Goal: Find specific page/section: Find specific page/section

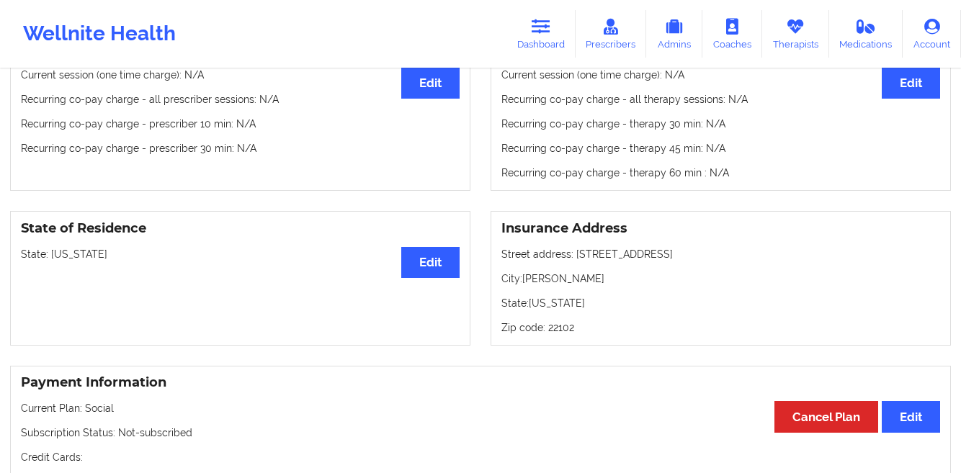
scroll to position [476, 0]
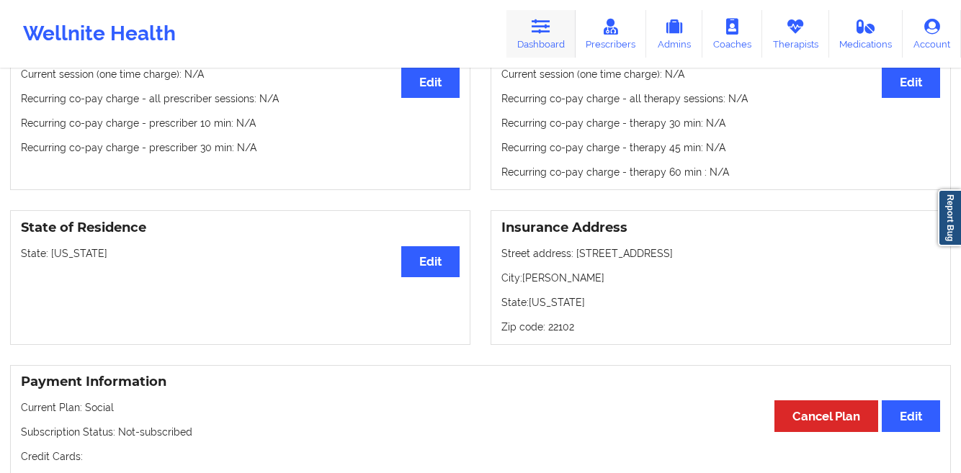
click at [524, 33] on link "Dashboard" at bounding box center [540, 34] width 69 height 48
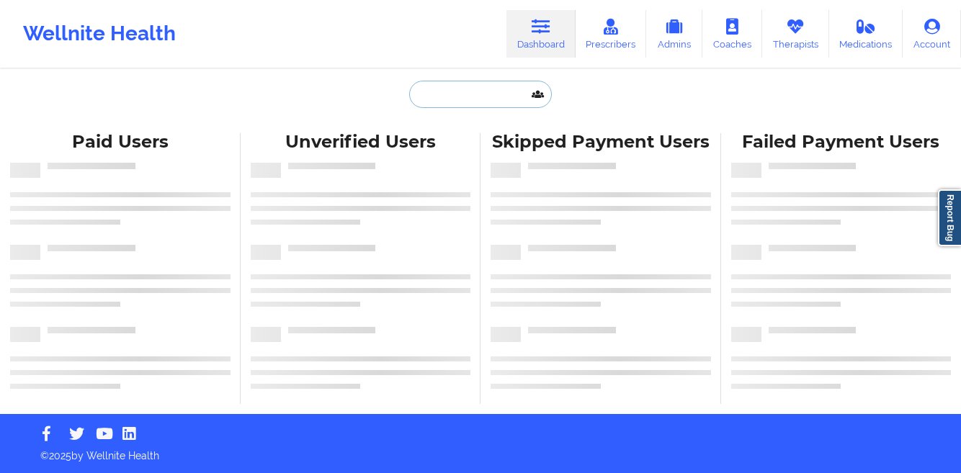
click at [417, 95] on input "text" at bounding box center [480, 94] width 143 height 27
paste input "[PERSON_NAME]"
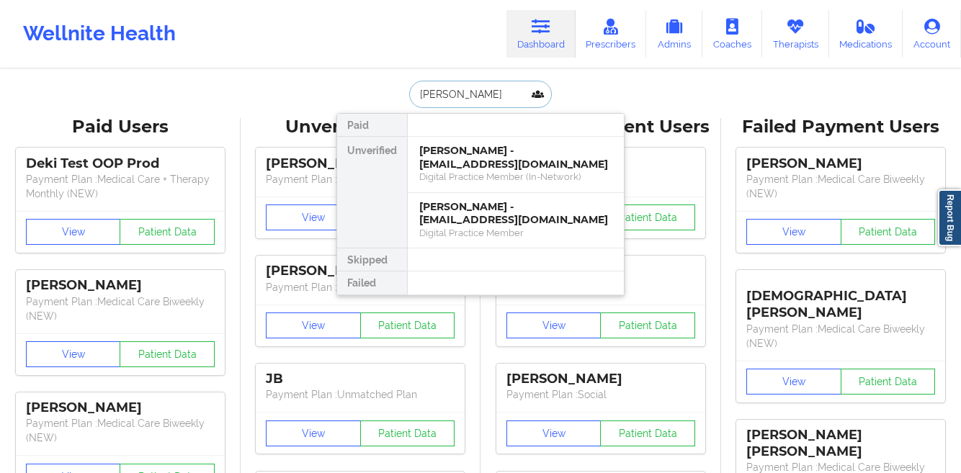
type input "[PERSON_NAME]"
click at [483, 171] on div "Digital Practice Member (In-Network)" at bounding box center [515, 177] width 193 height 12
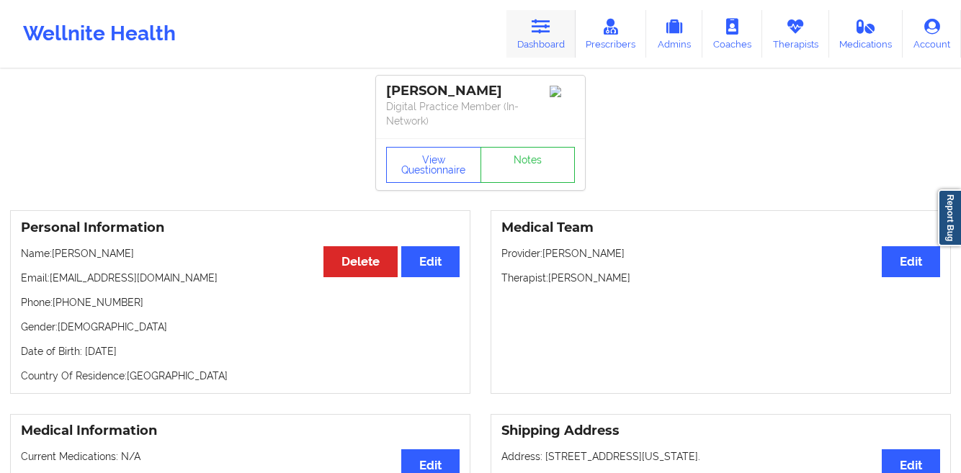
click at [534, 30] on icon at bounding box center [541, 27] width 19 height 16
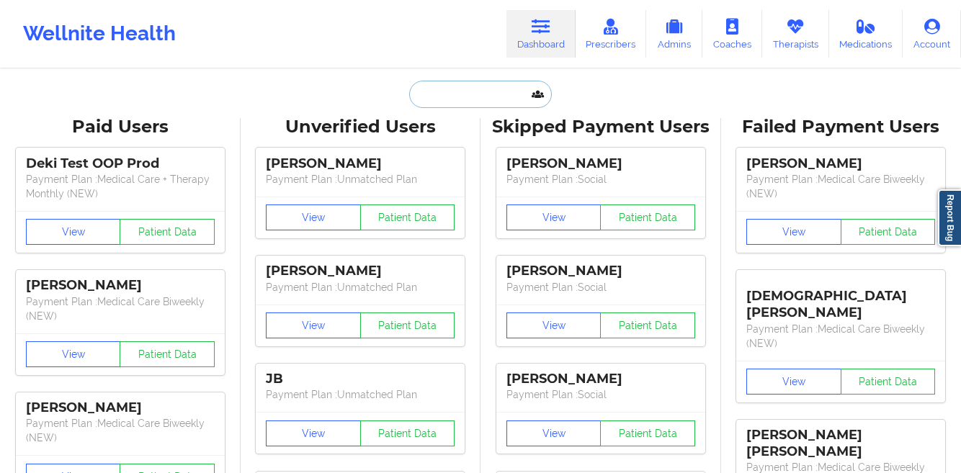
click at [452, 90] on input "text" at bounding box center [480, 94] width 143 height 27
paste input "[PERSON_NAME]"
type input "[PERSON_NAME]"
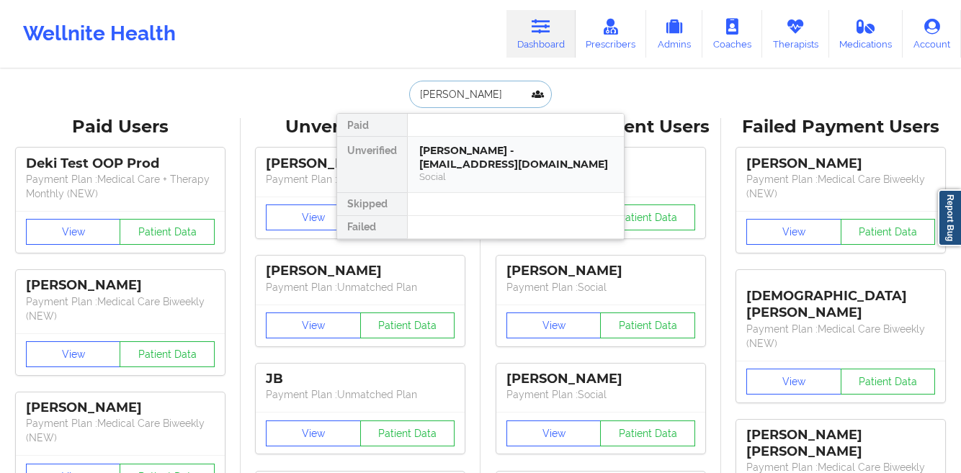
click at [447, 148] on div "[PERSON_NAME] - [EMAIL_ADDRESS][DOMAIN_NAME]" at bounding box center [515, 157] width 193 height 27
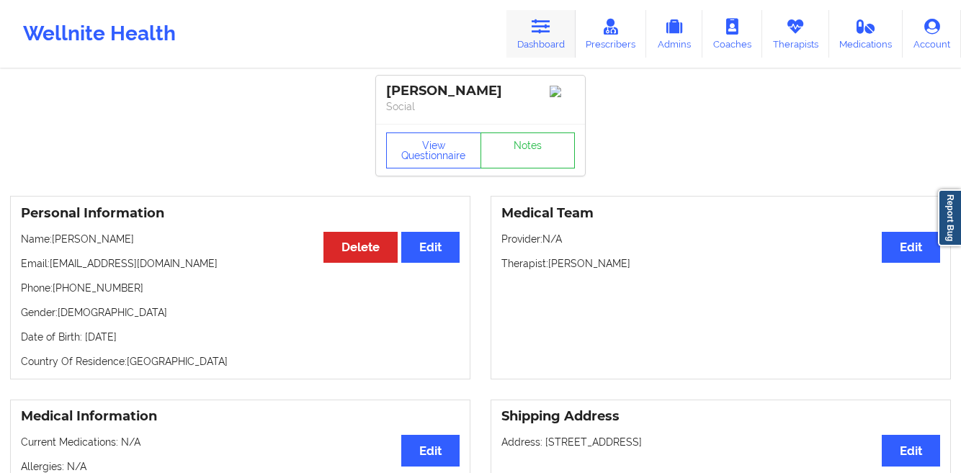
click at [534, 40] on link "Dashboard" at bounding box center [540, 34] width 69 height 48
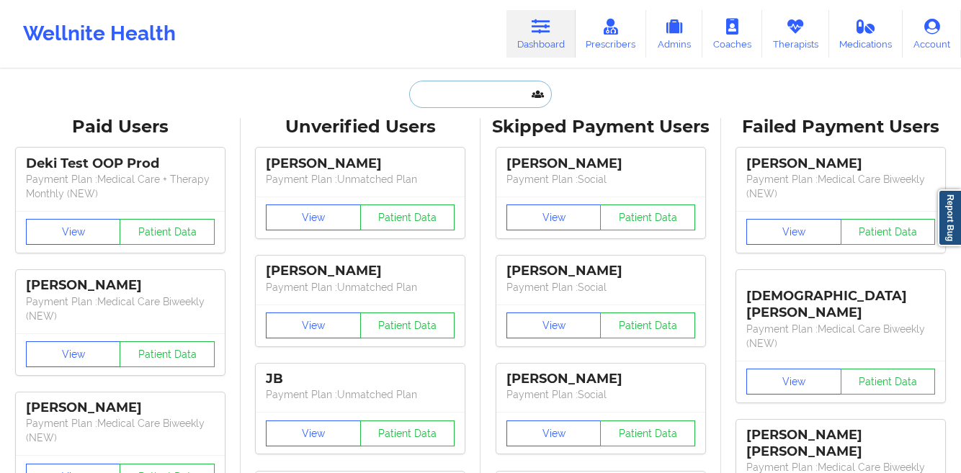
click at [413, 93] on input "text" at bounding box center [480, 94] width 143 height 27
paste input "[PERSON_NAME]"
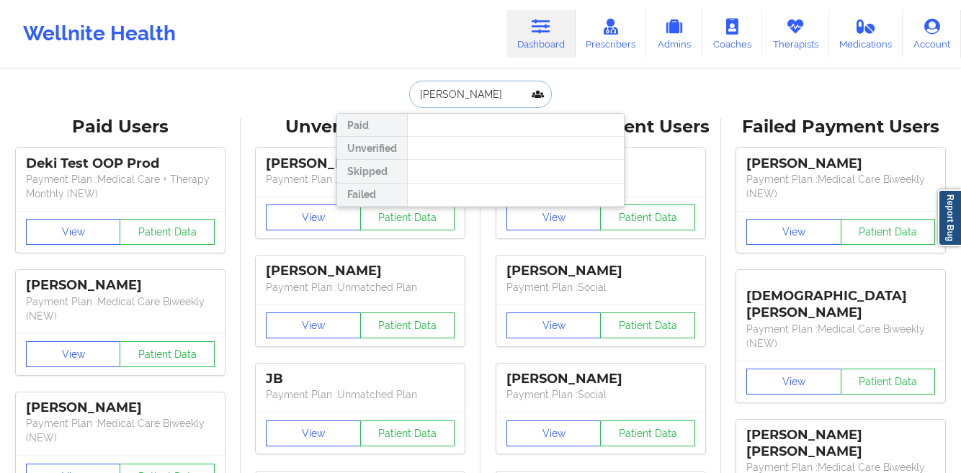
click at [443, 99] on input "[PERSON_NAME]" at bounding box center [480, 94] width 143 height 27
type input "[PERSON_NAME]"
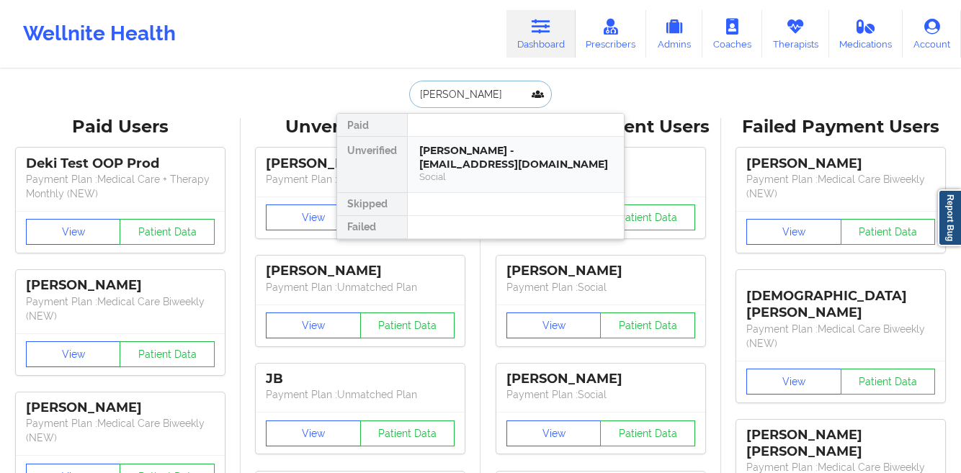
click at [429, 166] on div "[PERSON_NAME] - [EMAIL_ADDRESS][DOMAIN_NAME]" at bounding box center [515, 157] width 193 height 27
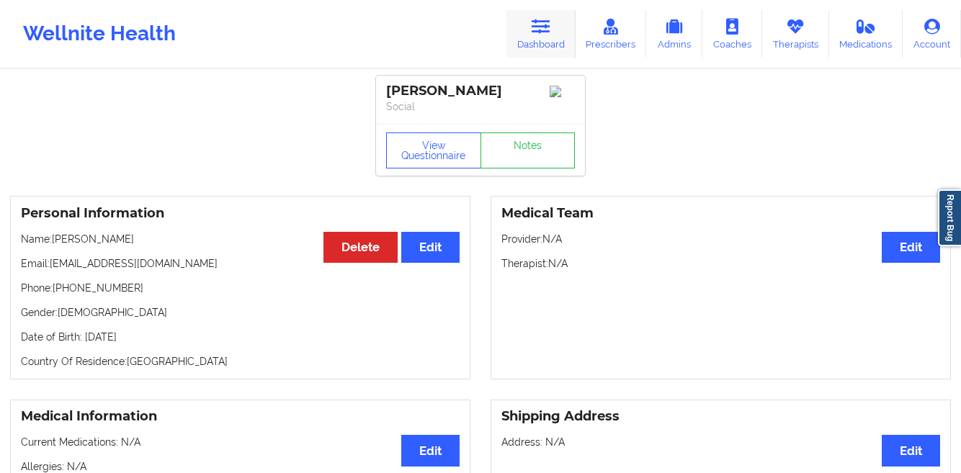
click at [537, 32] on icon at bounding box center [541, 27] width 19 height 16
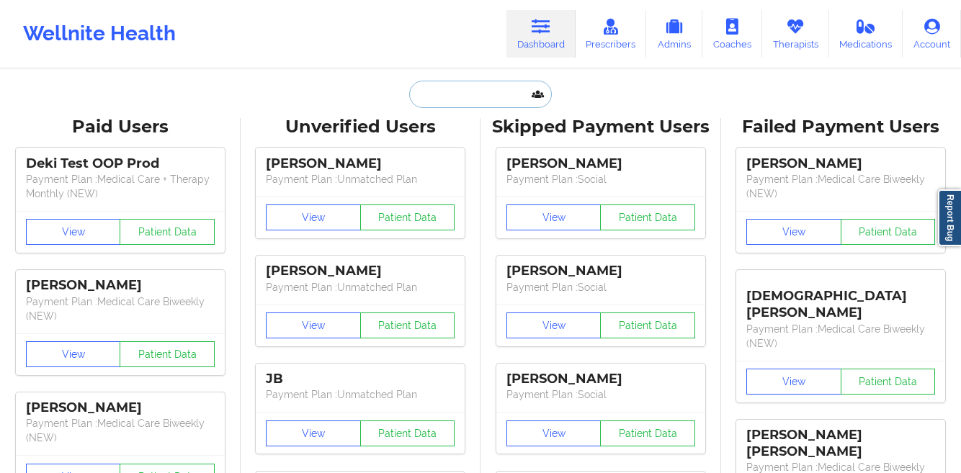
click at [424, 99] on input "text" at bounding box center [480, 94] width 143 height 27
paste input "[PERSON_NAME]"
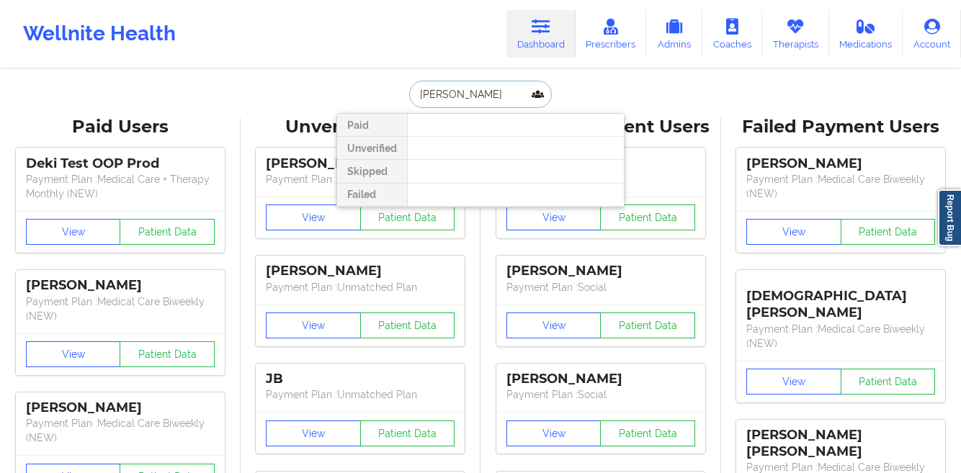
paste input "[EMAIL_ADDRESS][DOMAIN_NAME]"
paste input "Zhong ke"
paste input "[PERSON_NAME]"
paste input "[EMAIL_ADDRESS][DOMAIN_NAME]"
paste input "[PERSON_NAME]"
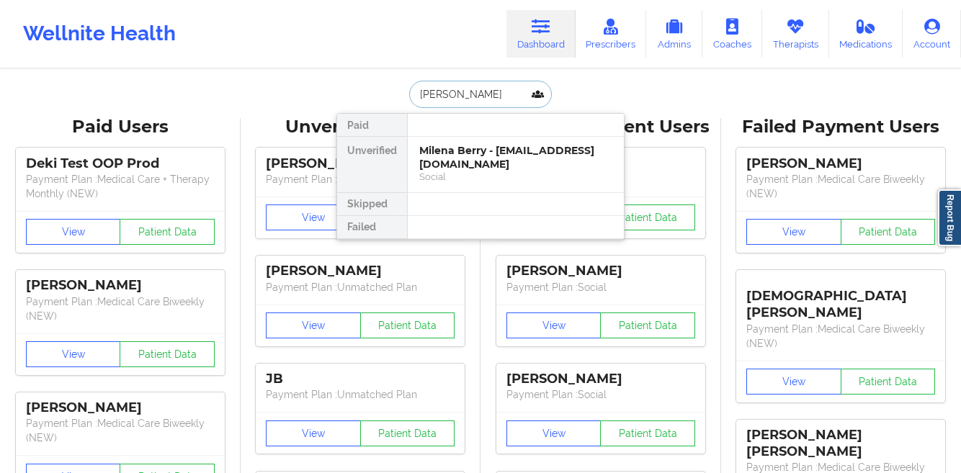
type input "[PERSON_NAME]"
click at [478, 171] on div "Social" at bounding box center [515, 177] width 193 height 12
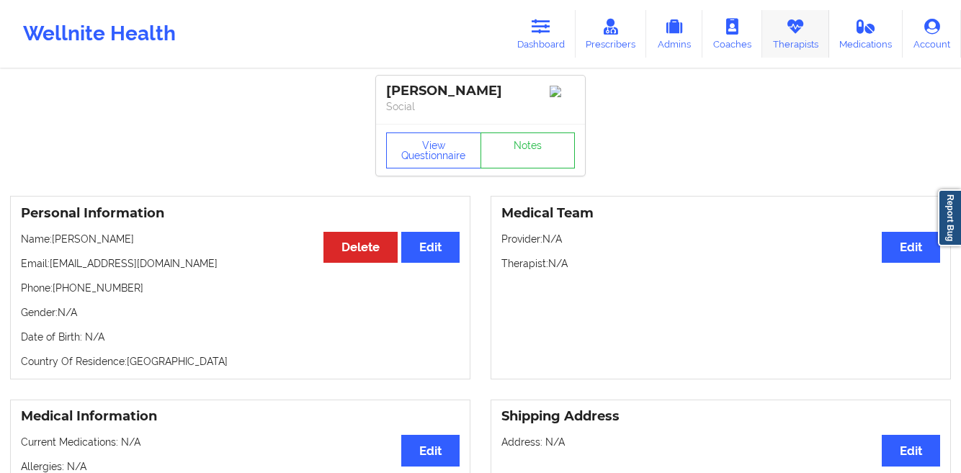
click at [776, 44] on link "Therapists" at bounding box center [795, 34] width 67 height 48
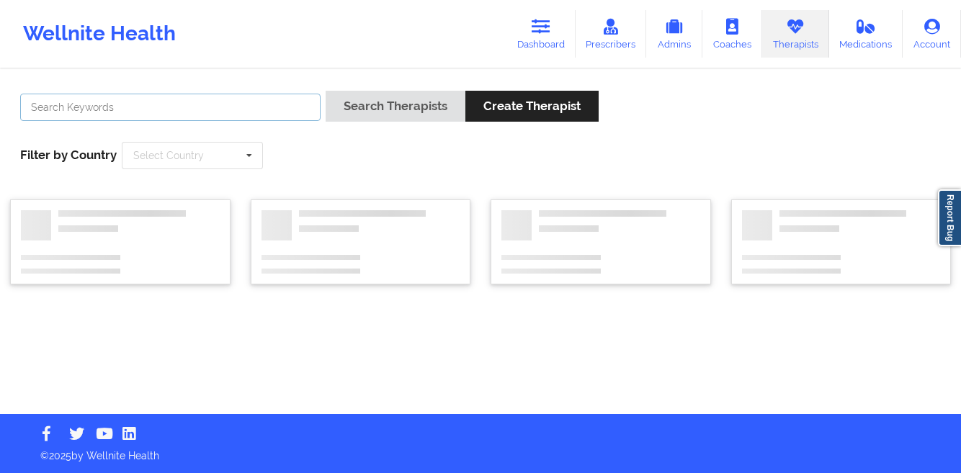
click at [220, 119] on input "text" at bounding box center [170, 107] width 300 height 27
paste input "[EMAIL_ADDRESS][DOMAIN_NAME]"
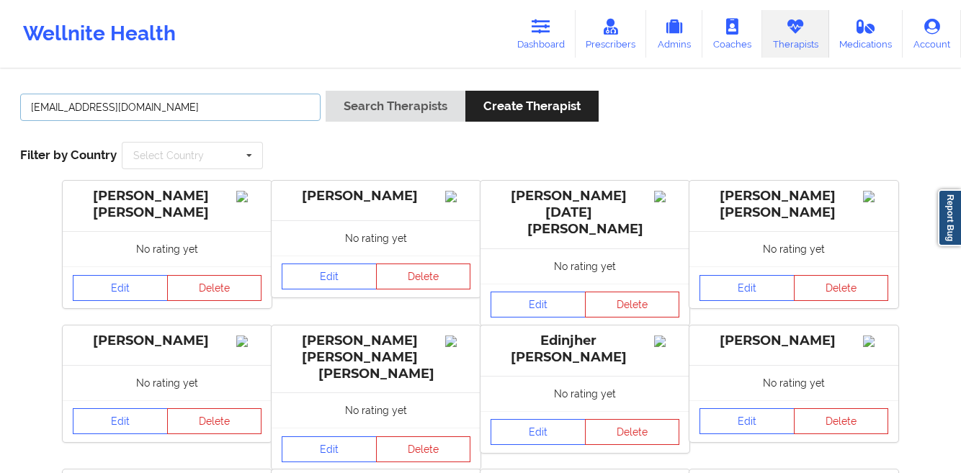
type input "[EMAIL_ADDRESS][DOMAIN_NAME]"
click at [596, 33] on link "Prescribers" at bounding box center [611, 34] width 71 height 48
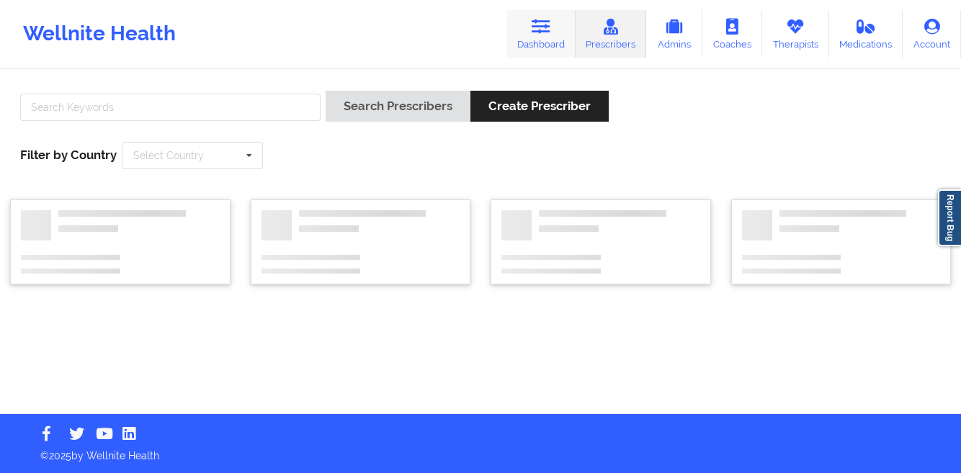
drag, startPoint x: 548, startPoint y: 34, endPoint x: 511, endPoint y: 24, distance: 37.9
click at [548, 35] on icon at bounding box center [541, 27] width 19 height 16
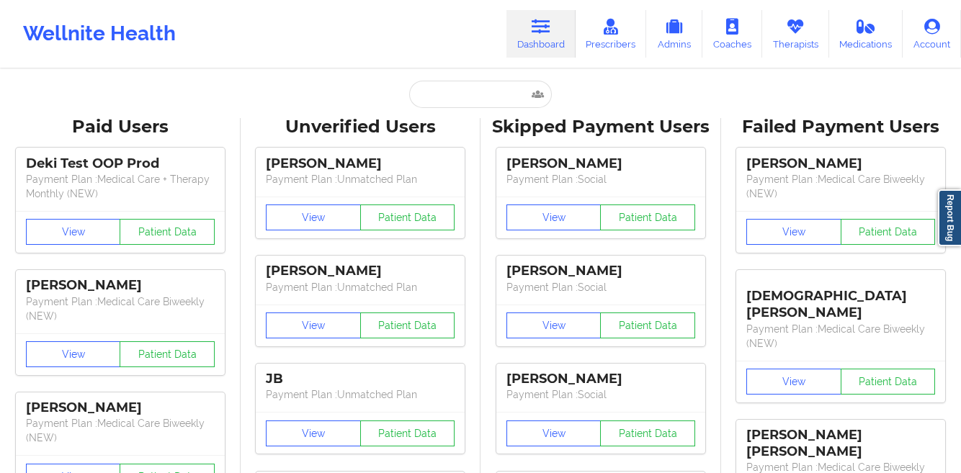
click at [449, 102] on input "text" at bounding box center [480, 94] width 143 height 27
paste input "[EMAIL_ADDRESS][DOMAIN_NAME]"
type input "[EMAIL_ADDRESS][DOMAIN_NAME]"
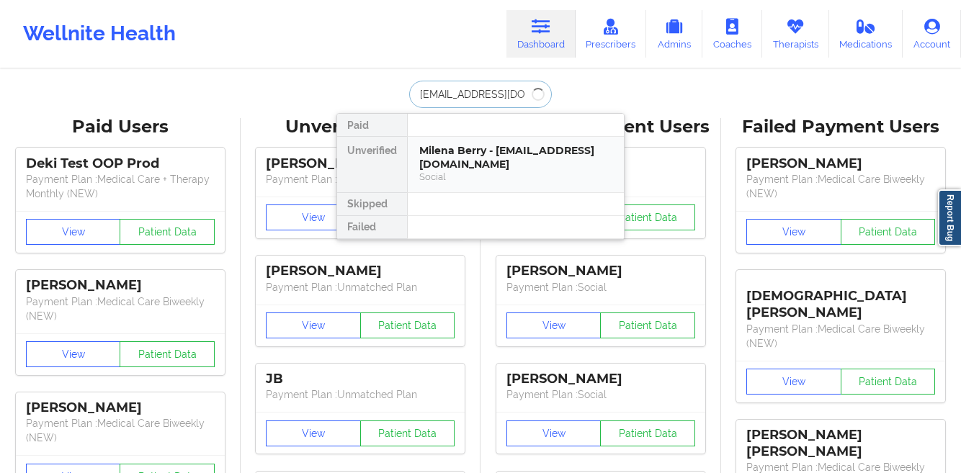
click at [461, 146] on div "Milena Berry - [EMAIL_ADDRESS][DOMAIN_NAME]" at bounding box center [515, 157] width 193 height 27
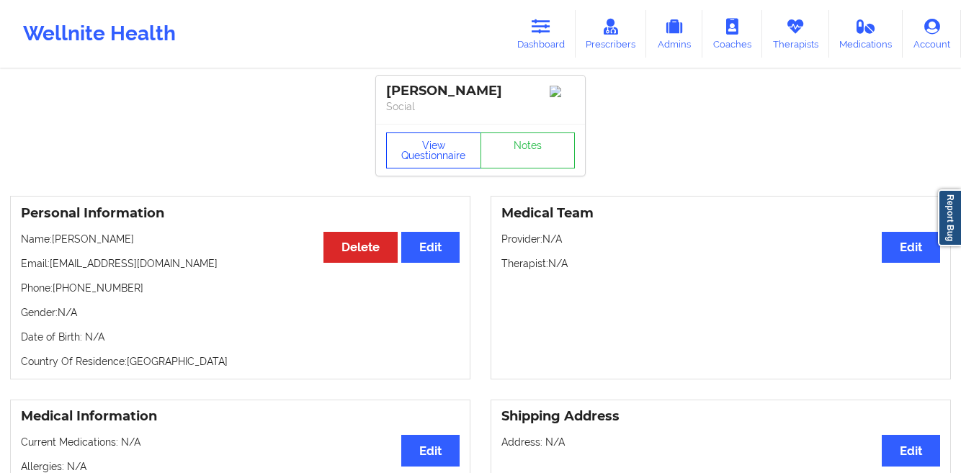
click at [411, 154] on button "View Questionnaire" at bounding box center [433, 151] width 95 height 36
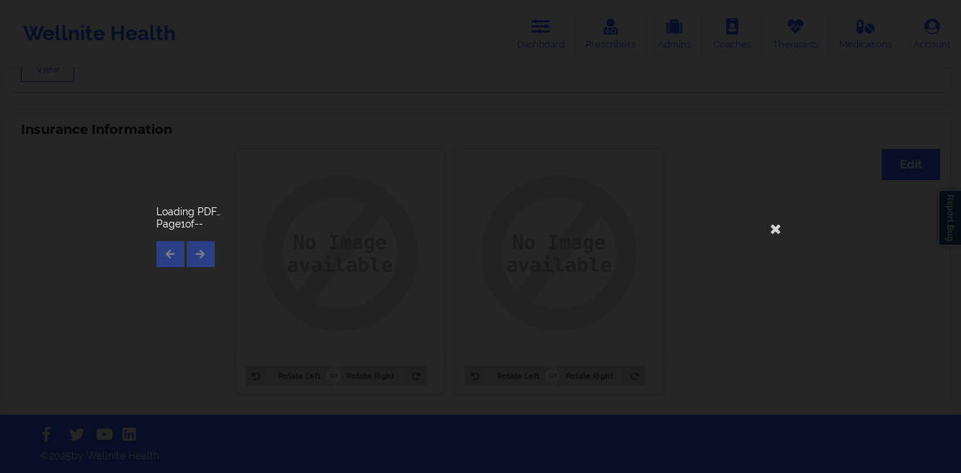
scroll to position [214, 0]
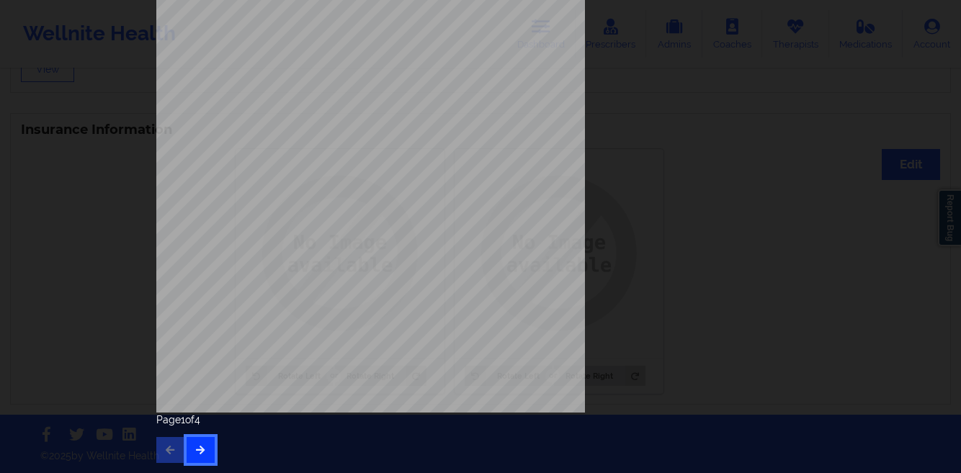
click at [197, 449] on icon "button" at bounding box center [200, 449] width 12 height 9
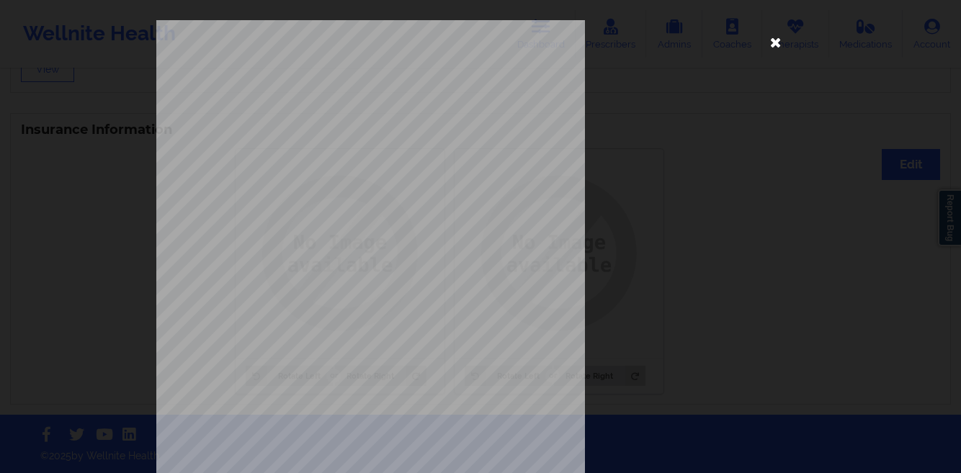
click at [772, 48] on icon at bounding box center [775, 41] width 23 height 23
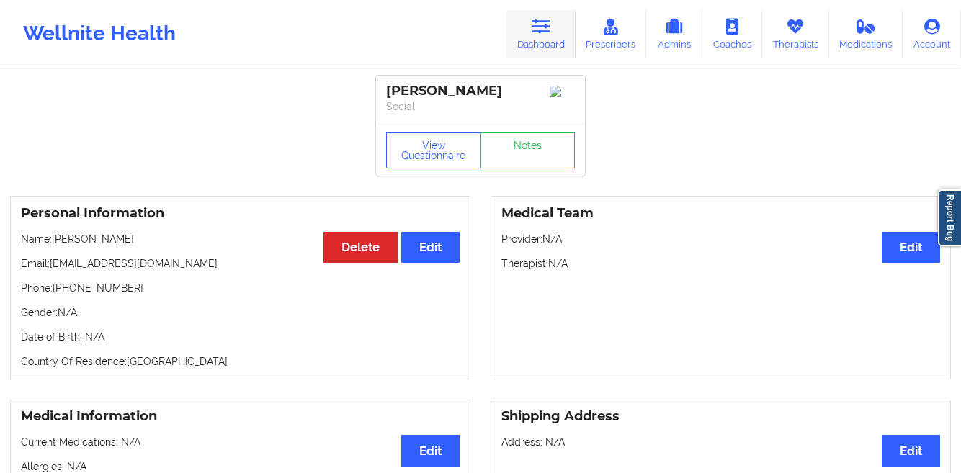
click at [537, 27] on icon at bounding box center [541, 27] width 19 height 16
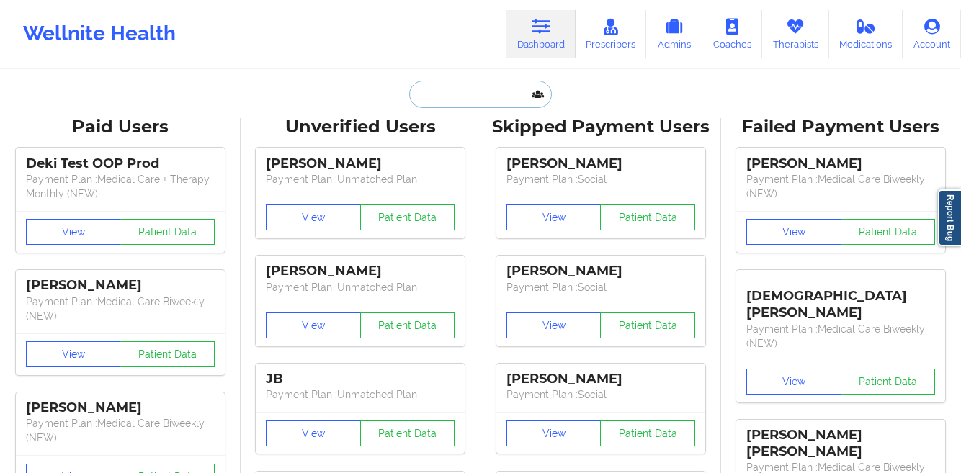
click at [452, 91] on input "text" at bounding box center [480, 94] width 143 height 27
paste input "Court [PERSON_NAME]"
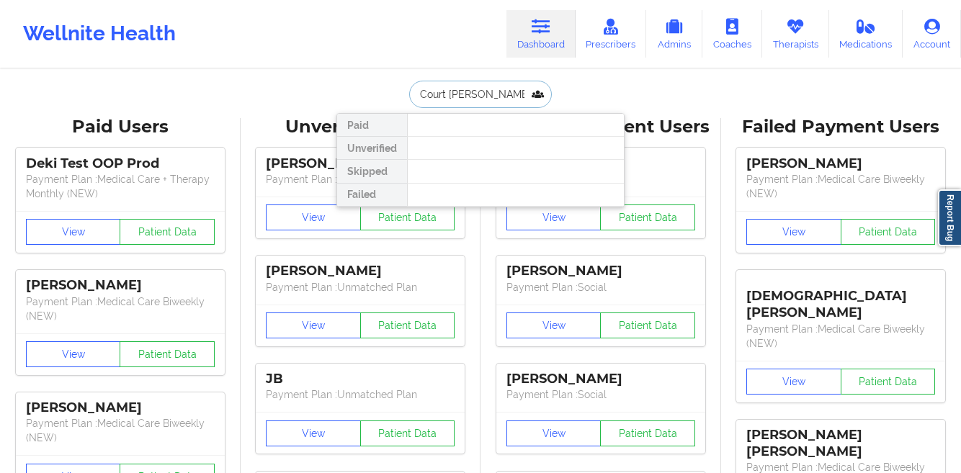
paste input "504) 335-8784"
paste input "[PERSON_NAME]"
type input "[PERSON_NAME]"
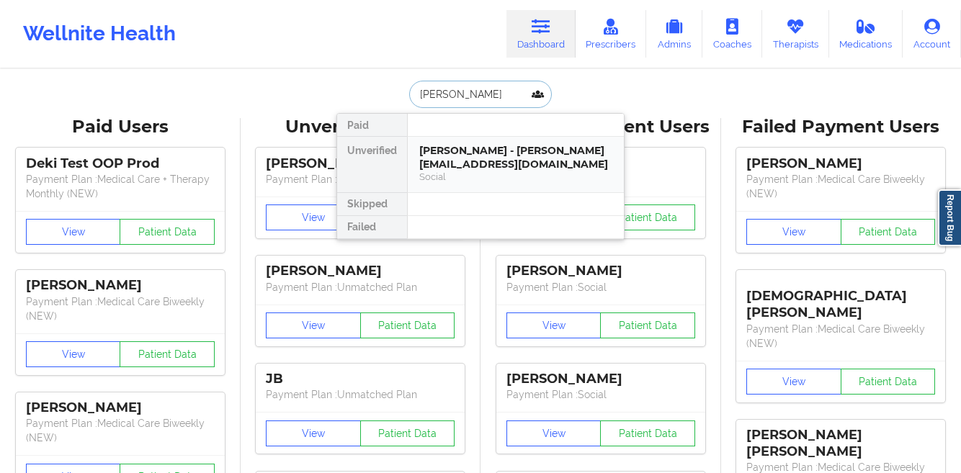
click at [443, 155] on div "[PERSON_NAME] - [PERSON_NAME][EMAIL_ADDRESS][DOMAIN_NAME]" at bounding box center [515, 157] width 193 height 27
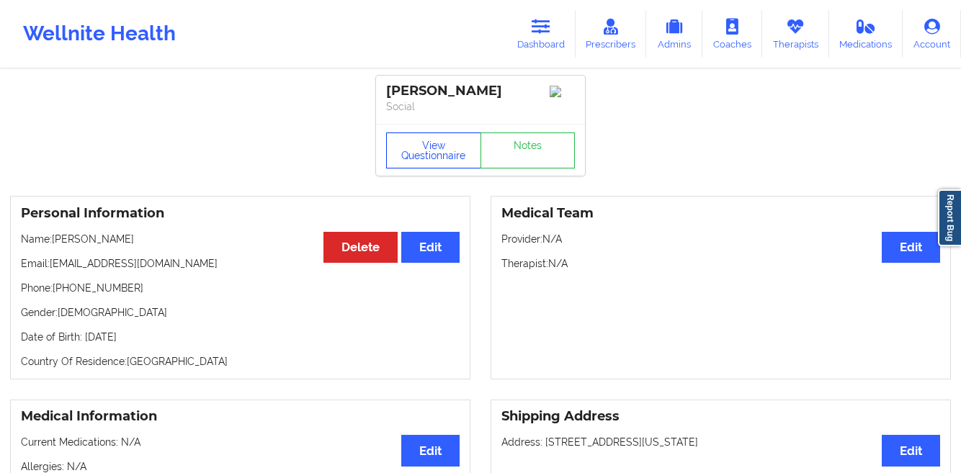
click at [418, 157] on button "View Questionnaire" at bounding box center [433, 151] width 95 height 36
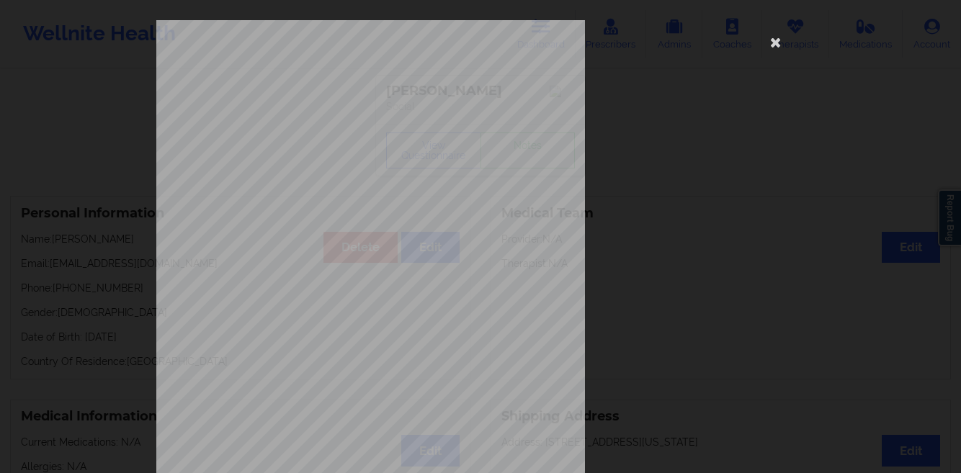
scroll to position [214, 0]
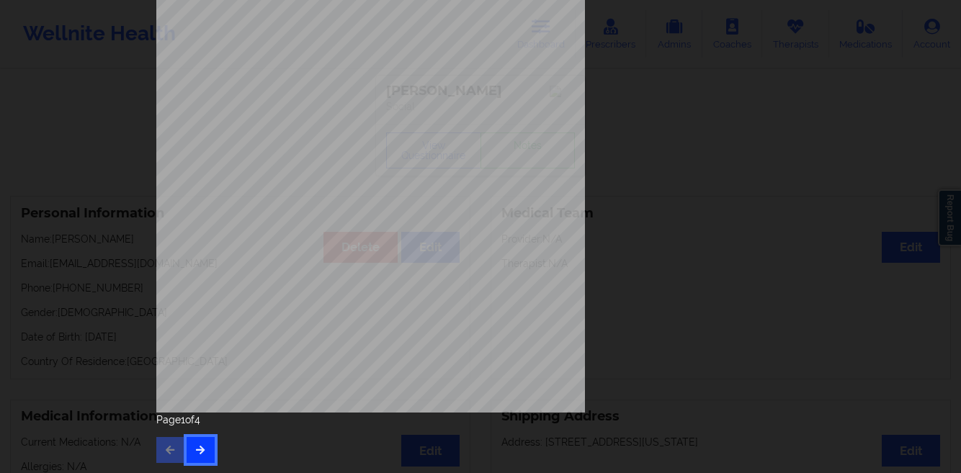
click at [194, 450] on icon "button" at bounding box center [200, 449] width 12 height 9
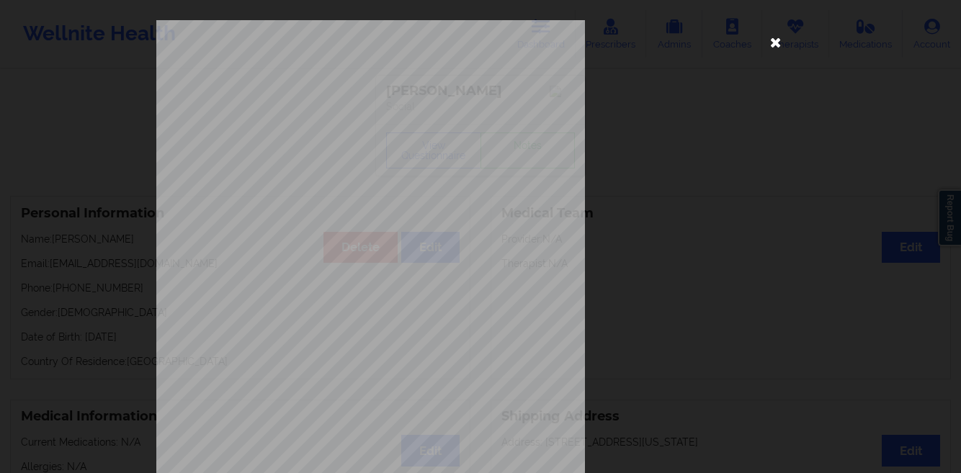
click at [765, 44] on icon at bounding box center [775, 41] width 23 height 23
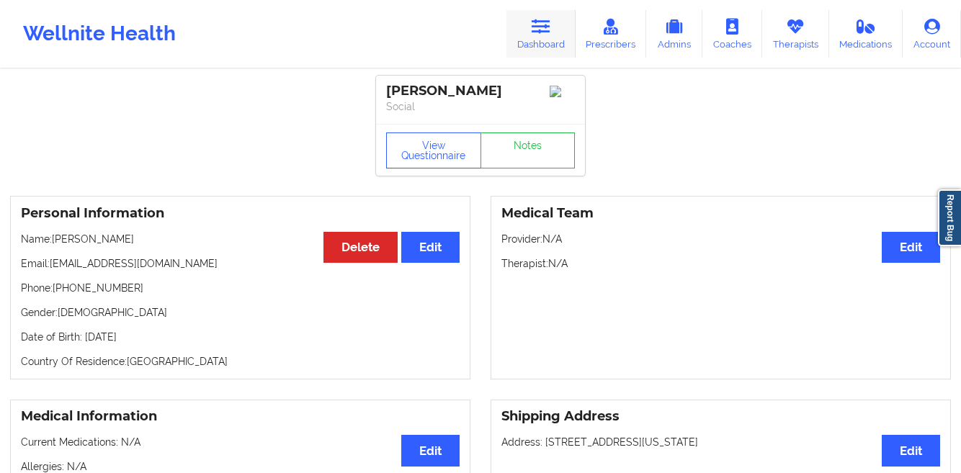
click at [540, 42] on link "Dashboard" at bounding box center [540, 34] width 69 height 48
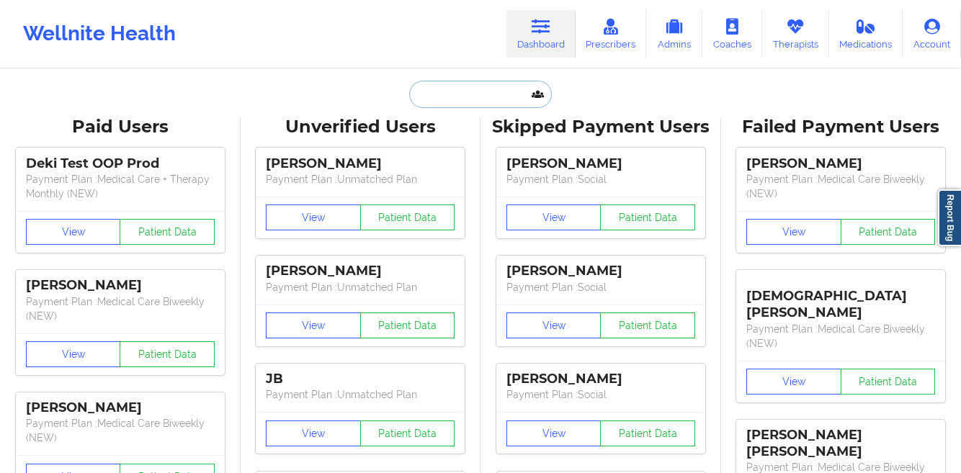
click at [452, 84] on input "text" at bounding box center [480, 94] width 143 height 27
paste input "[PERSON_NAME]"
type input "[PERSON_NAME]"
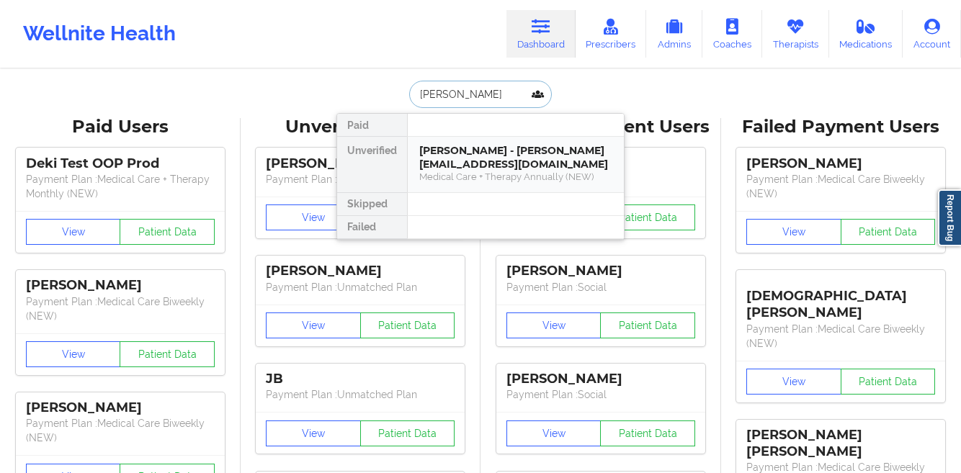
click at [439, 155] on div "[PERSON_NAME] - [PERSON_NAME][EMAIL_ADDRESS][DOMAIN_NAME]" at bounding box center [515, 157] width 193 height 27
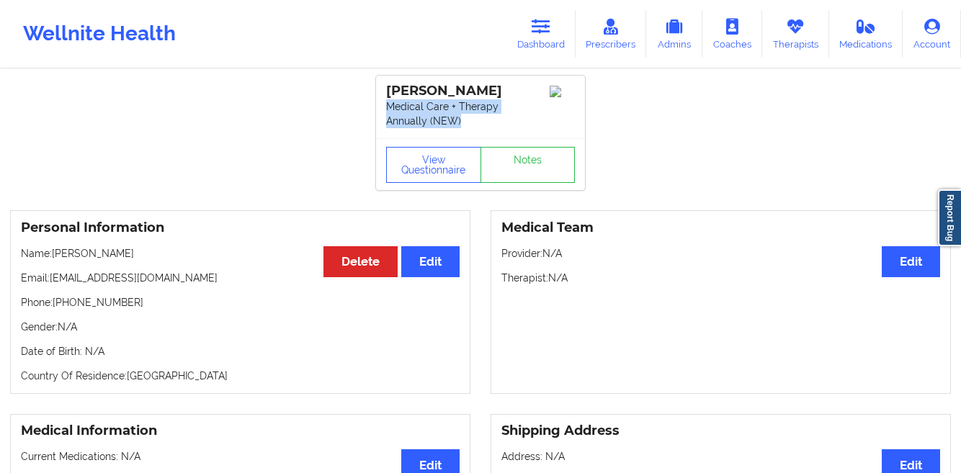
drag, startPoint x: 423, startPoint y: 122, endPoint x: 376, endPoint y: 106, distance: 49.7
click at [376, 106] on div "[PERSON_NAME] Medical Care + Therapy Annually (NEW)" at bounding box center [480, 107] width 209 height 63
copy p "Medical Care + Therapy Annually (NEW)"
click at [534, 42] on link "Dashboard" at bounding box center [540, 34] width 69 height 48
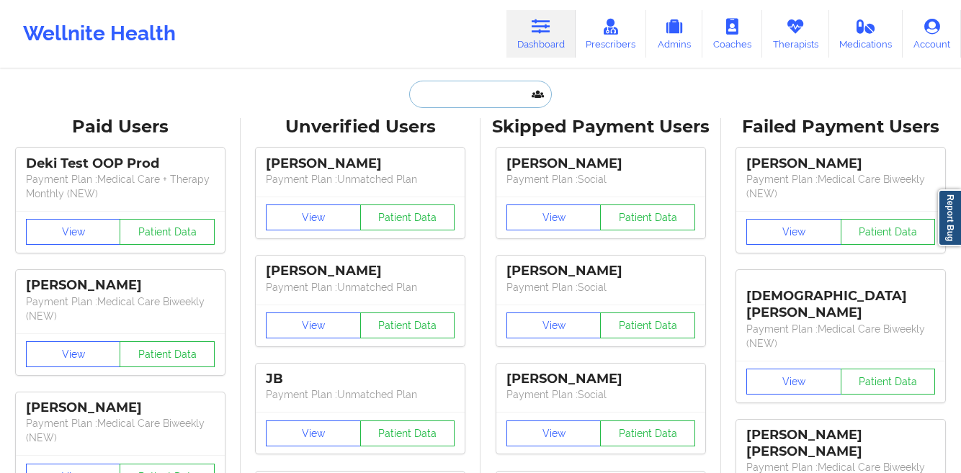
click at [455, 89] on input "text" at bounding box center [480, 94] width 143 height 27
paste input "[PERSON_NAME]"
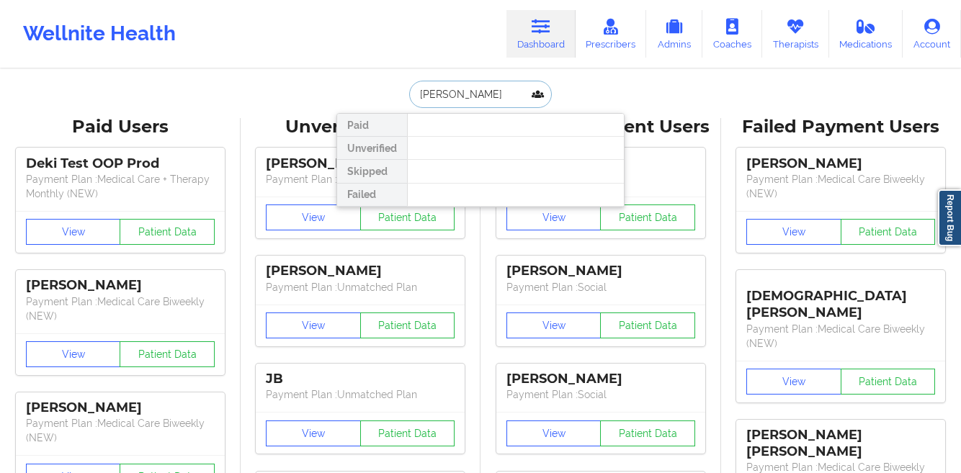
paste input "ph [PERSON_NAME]"
type input "[PERSON_NAME]"
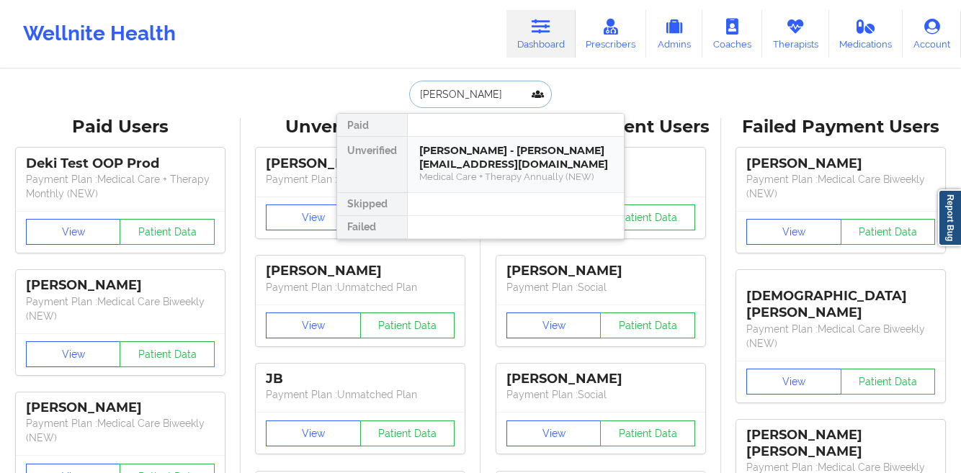
click at [470, 150] on div "[PERSON_NAME] - [PERSON_NAME][EMAIL_ADDRESS][DOMAIN_NAME]" at bounding box center [515, 157] width 193 height 27
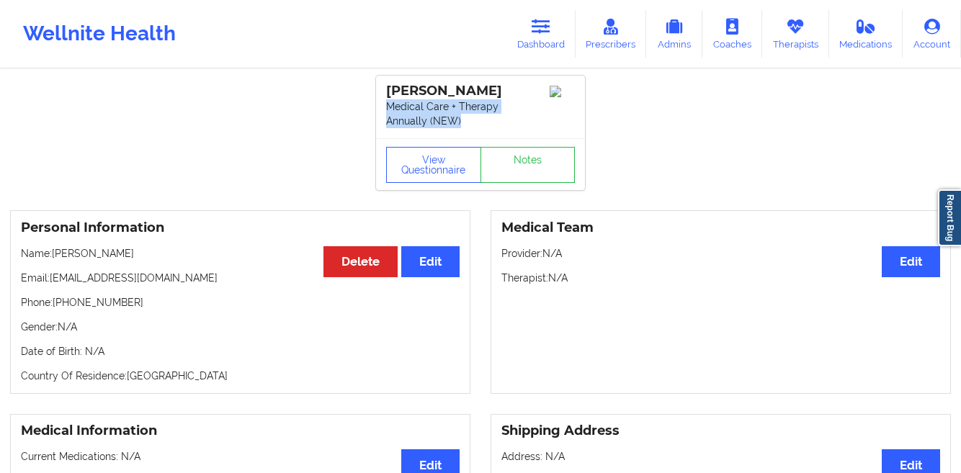
drag, startPoint x: 384, startPoint y: 107, endPoint x: 418, endPoint y: 123, distance: 38.0
click at [418, 123] on div "[PERSON_NAME] Medical Care + Therapy Annually (NEW)" at bounding box center [480, 107] width 209 height 63
copy p "Medical Care + Therapy Annually (NEW)"
click at [482, 121] on p "Medical Care + Therapy Annually (NEW)" at bounding box center [480, 113] width 189 height 29
drag, startPoint x: 482, startPoint y: 121, endPoint x: 385, endPoint y: 107, distance: 97.5
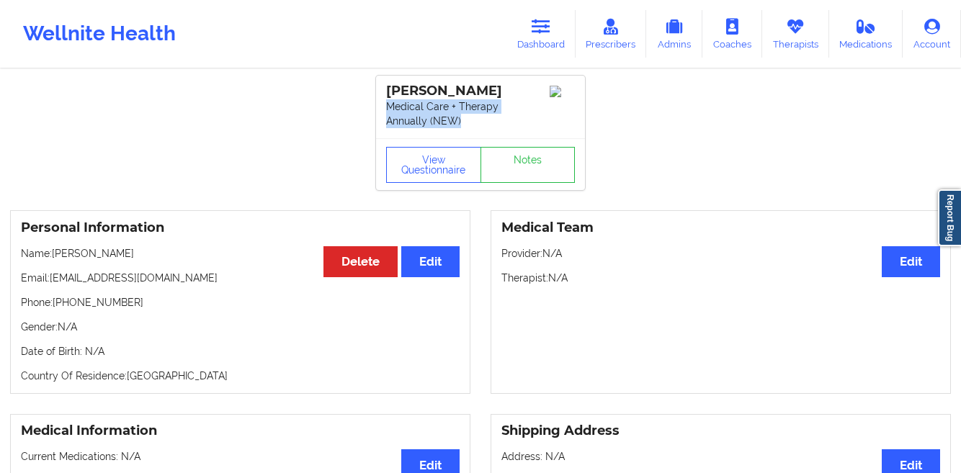
click at [386, 107] on p "Medical Care + Therapy Annually (NEW)" at bounding box center [480, 113] width 189 height 29
copy p "Medical Care + Therapy Annually (NEW)"
click at [549, 38] on link "Dashboard" at bounding box center [540, 34] width 69 height 48
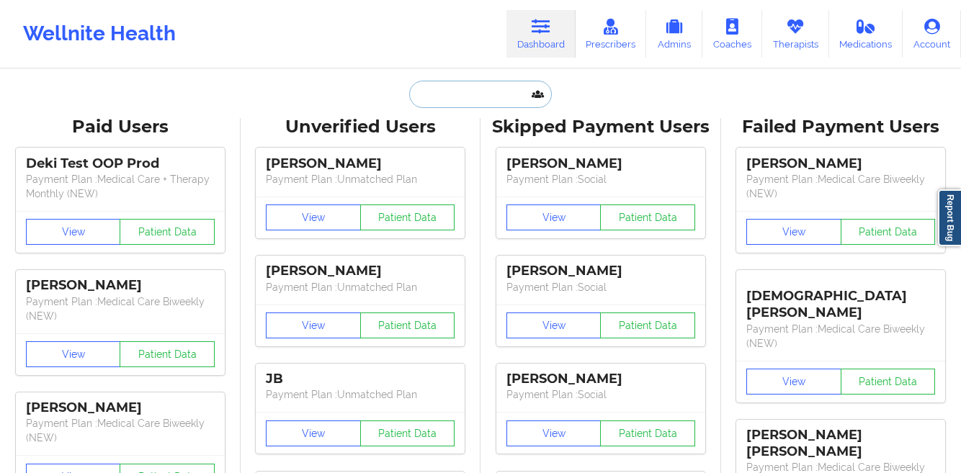
click at [443, 102] on input "text" at bounding box center [480, 94] width 143 height 27
paste input "[PERSON_NAME]"
type input "[PERSON_NAME]"
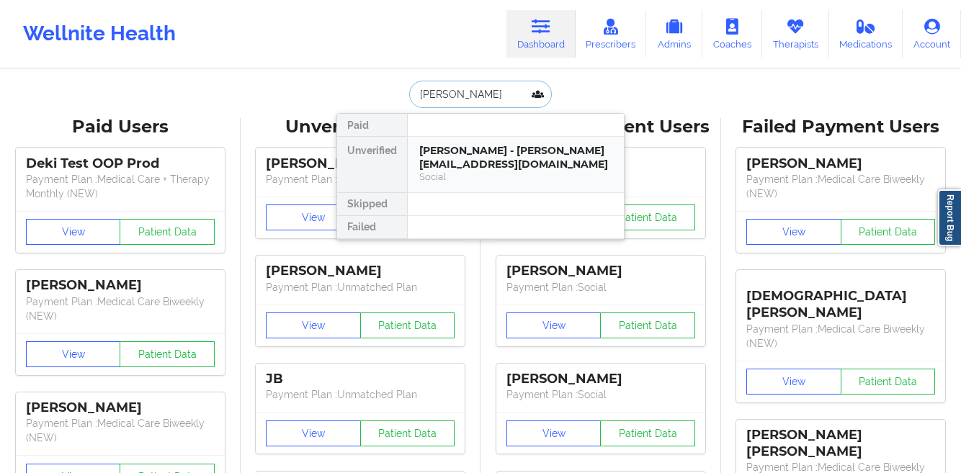
click at [456, 148] on div "[PERSON_NAME] - [PERSON_NAME][EMAIL_ADDRESS][DOMAIN_NAME]" at bounding box center [515, 157] width 193 height 27
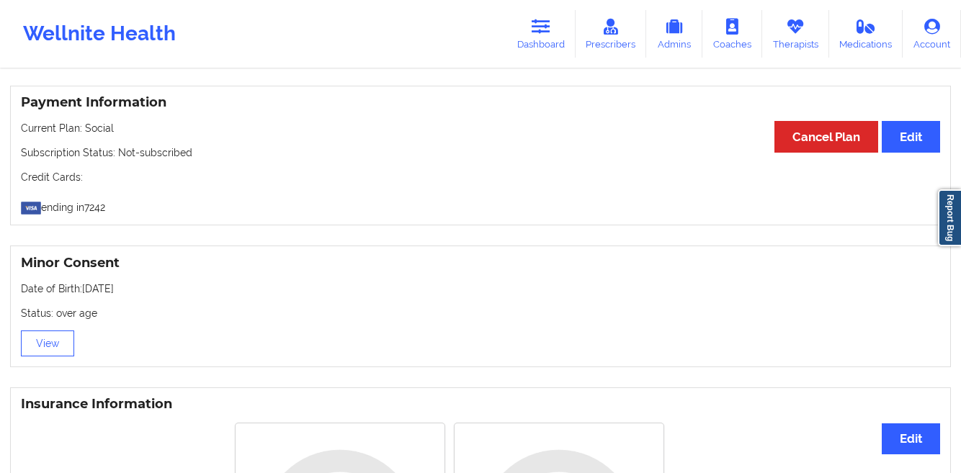
scroll to position [120, 0]
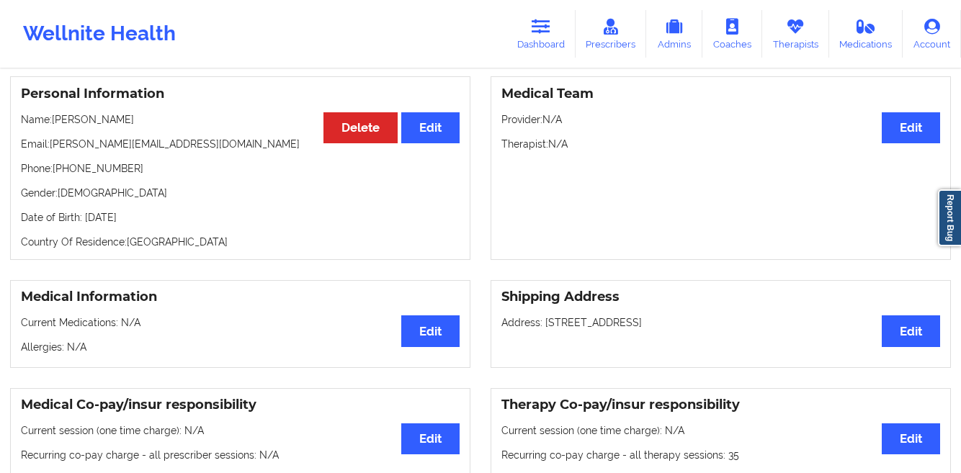
click at [540, 50] on link "Dashboard" at bounding box center [540, 34] width 69 height 48
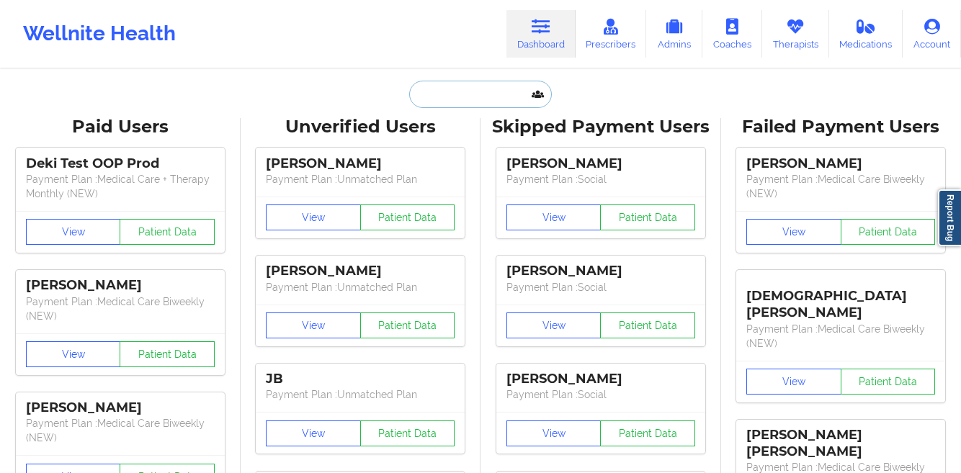
click at [449, 99] on input "text" at bounding box center [480, 94] width 143 height 27
paste input "[EMAIL_ADDRESS][DOMAIN_NAME]"
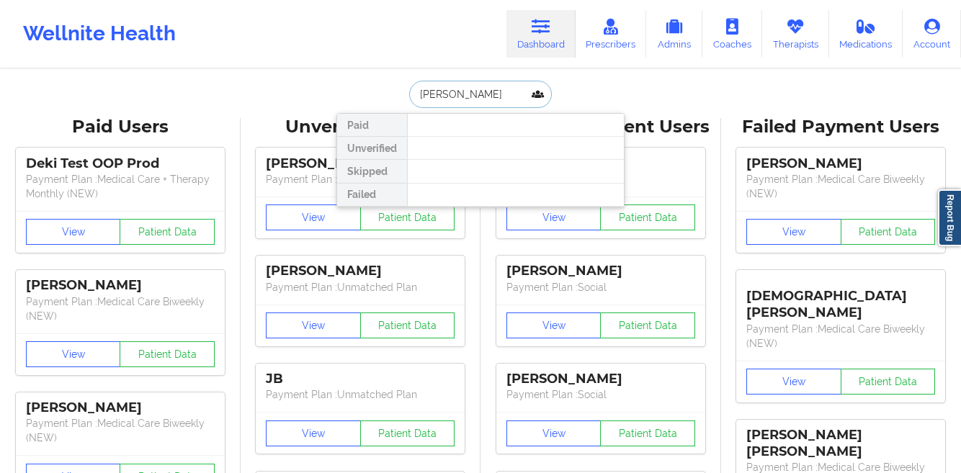
type input "[PERSON_NAME]"
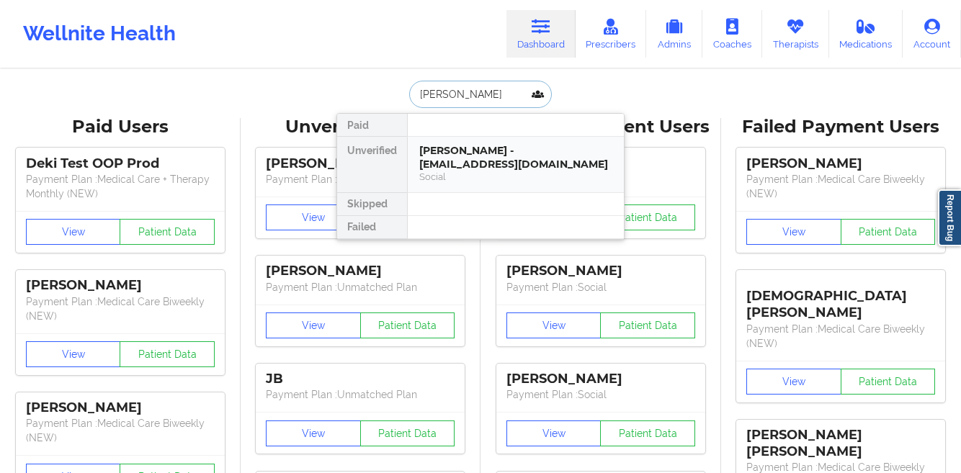
click at [431, 147] on div "[PERSON_NAME] - [EMAIL_ADDRESS][DOMAIN_NAME]" at bounding box center [515, 157] width 193 height 27
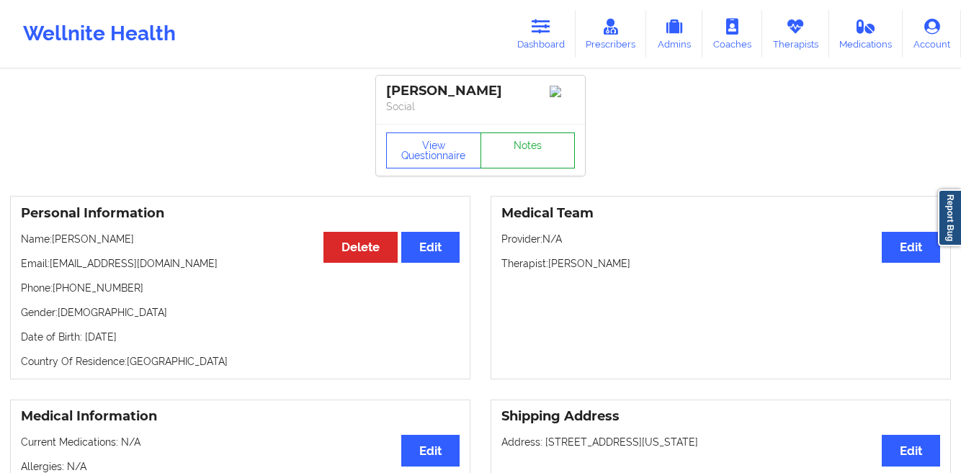
click at [525, 153] on link "Notes" at bounding box center [527, 151] width 95 height 36
